Goal: Task Accomplishment & Management: Manage account settings

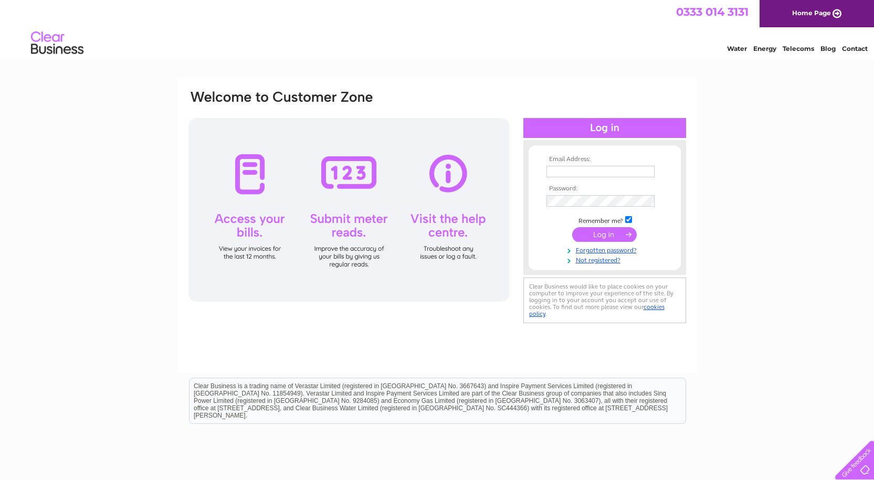
click at [552, 170] on input "text" at bounding box center [600, 172] width 108 height 12
type input "malcolm.k.pearson@btinternet.com"
click at [604, 235] on input "submit" at bounding box center [604, 235] width 65 height 15
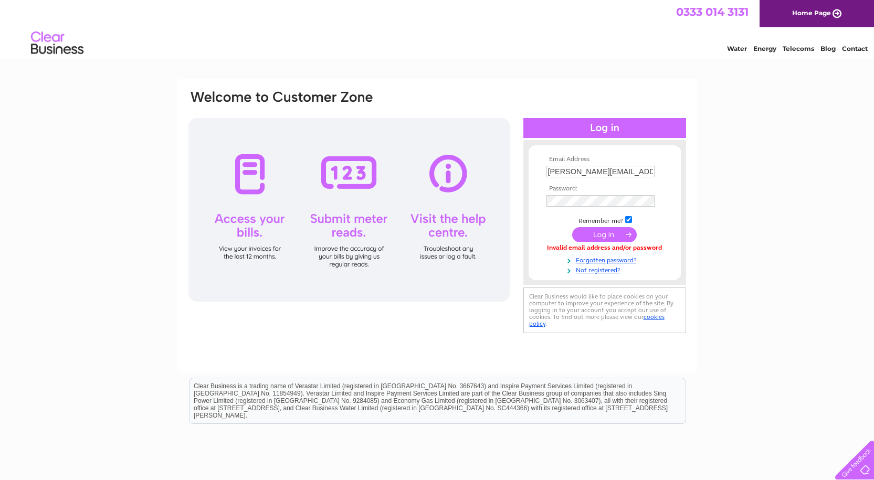
click at [585, 230] on input "submit" at bounding box center [604, 234] width 65 height 15
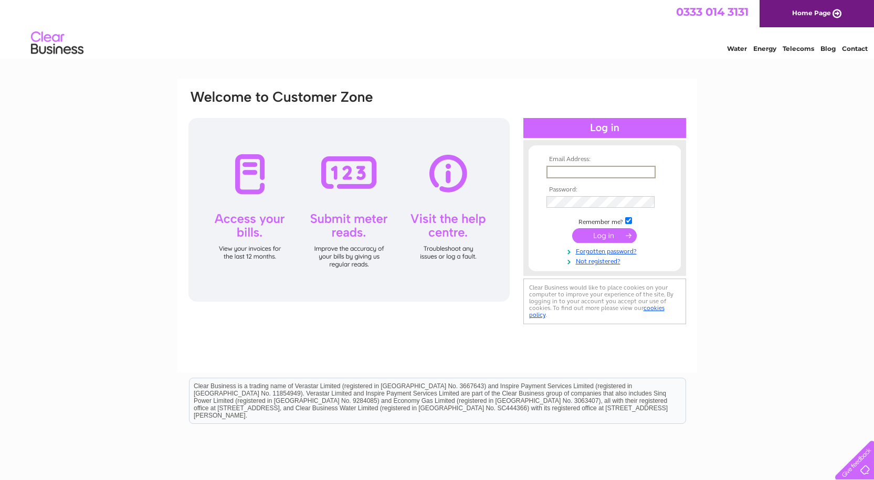
click at [562, 169] on input "text" at bounding box center [600, 172] width 109 height 13
type input "[PERSON_NAME][EMAIL_ADDRESS][PERSON_NAME][DOMAIN_NAME]"
click at [587, 235] on input "submit" at bounding box center [604, 234] width 65 height 15
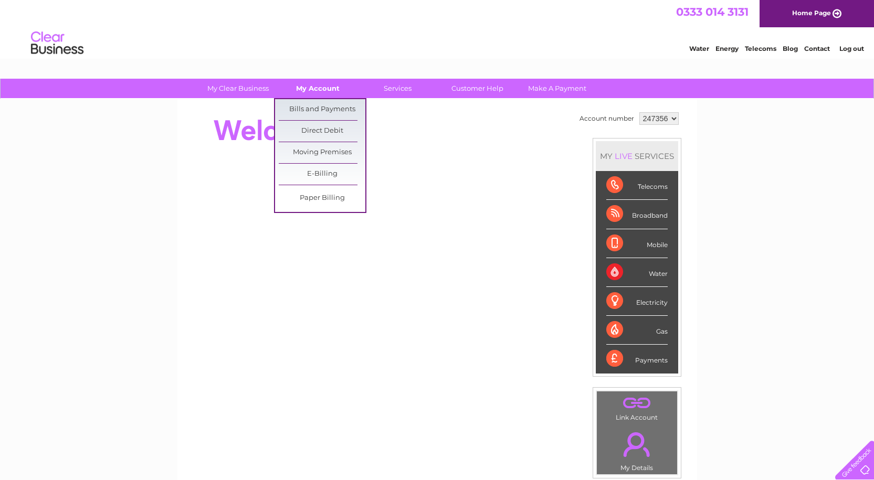
click at [319, 86] on link "My Account" at bounding box center [317, 88] width 87 height 19
click at [311, 108] on link "Bills and Payments" at bounding box center [322, 109] width 87 height 21
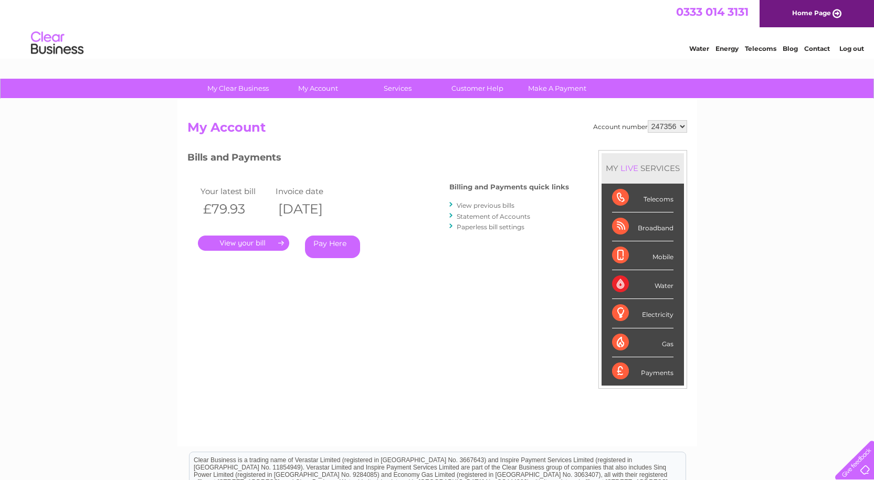
click at [241, 241] on link "." at bounding box center [243, 243] width 91 height 15
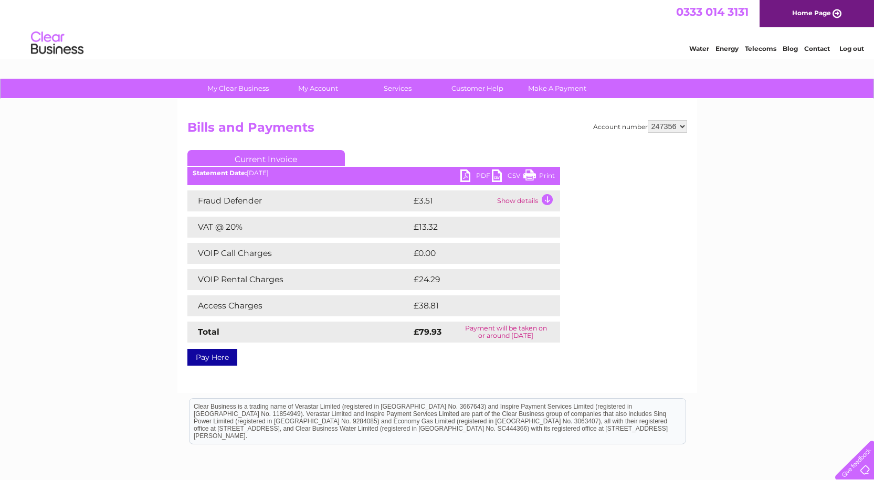
click at [257, 157] on link "Current Invoice" at bounding box center [265, 158] width 157 height 16
click at [464, 176] on link "PDF" at bounding box center [475, 177] width 31 height 15
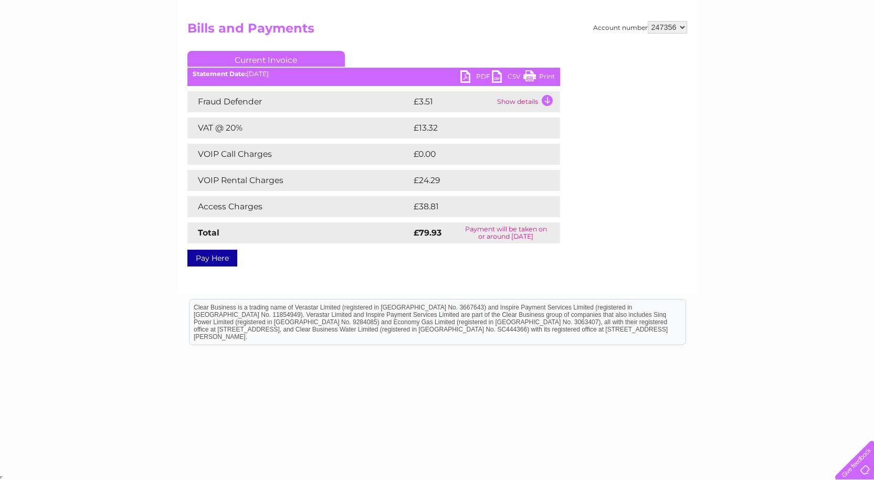
scroll to position [100, 0]
